Goal: Transaction & Acquisition: Register for event/course

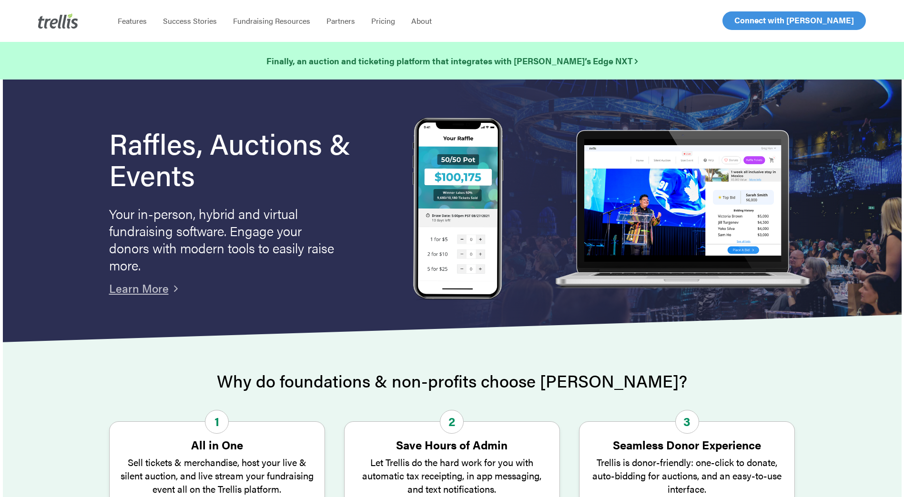
click at [741, 21] on span "Log In" at bounding box center [745, 20] width 23 height 11
